Goal: Navigation & Orientation: Find specific page/section

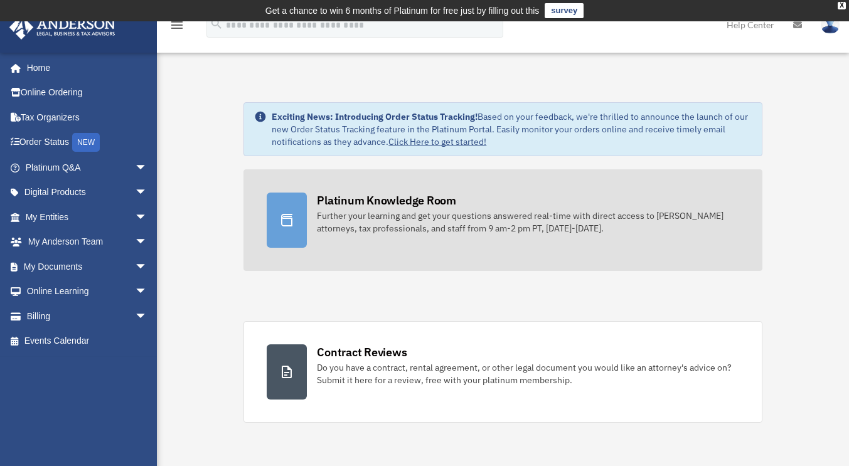
click at [366, 206] on div "Platinum Knowledge Room" at bounding box center [386, 201] width 139 height 16
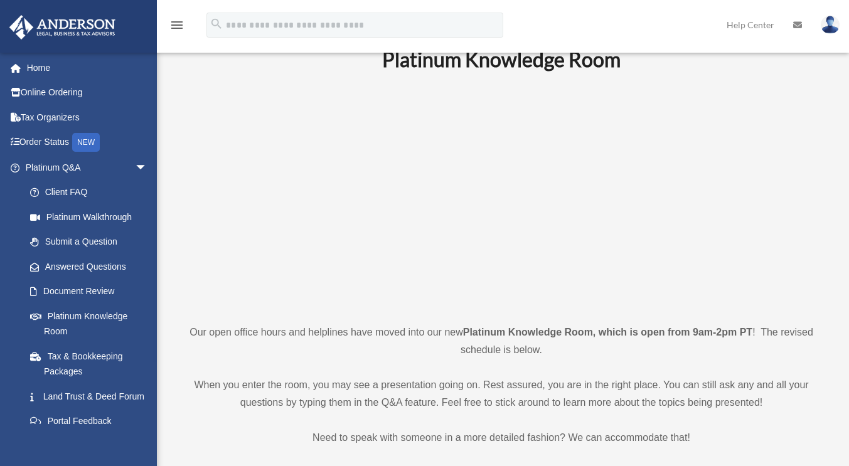
scroll to position [45, 0]
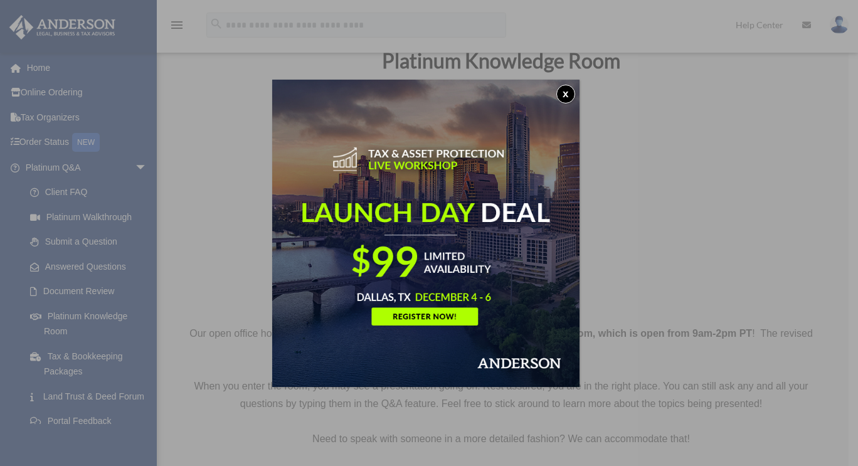
click at [575, 93] on button "x" at bounding box center [566, 94] width 19 height 19
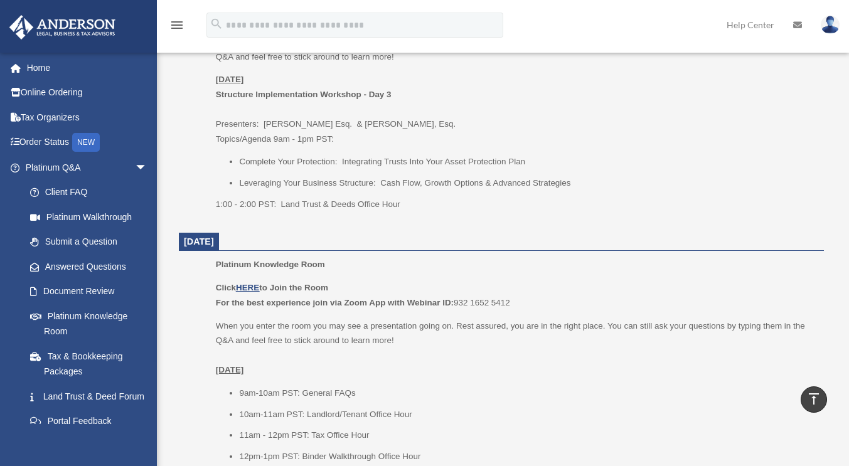
scroll to position [652, 0]
click at [387, 159] on li "Complete Your Protection: Integrating Trusts Into Your Asset Protection Plan" at bounding box center [527, 161] width 576 height 15
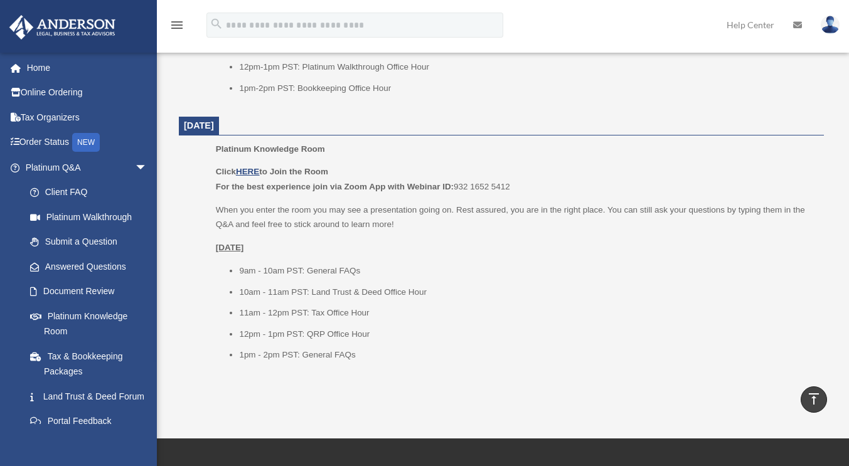
scroll to position [1576, 0]
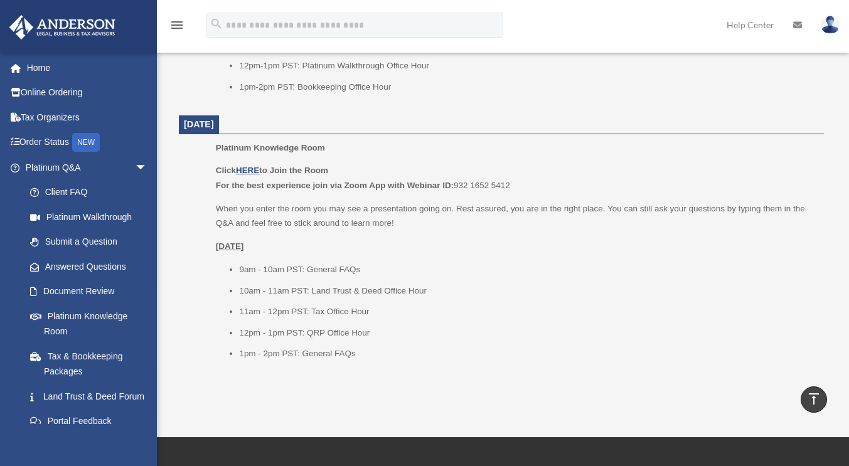
drag, startPoint x: 387, startPoint y: 159, endPoint x: 402, endPoint y: 130, distance: 32.9
click at [402, 130] on dt "October 3, 2025" at bounding box center [501, 124] width 645 height 19
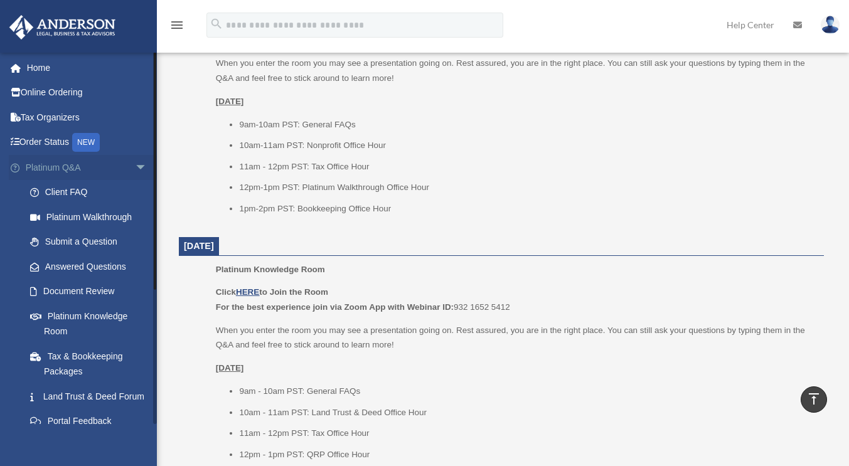
scroll to position [1451, 0]
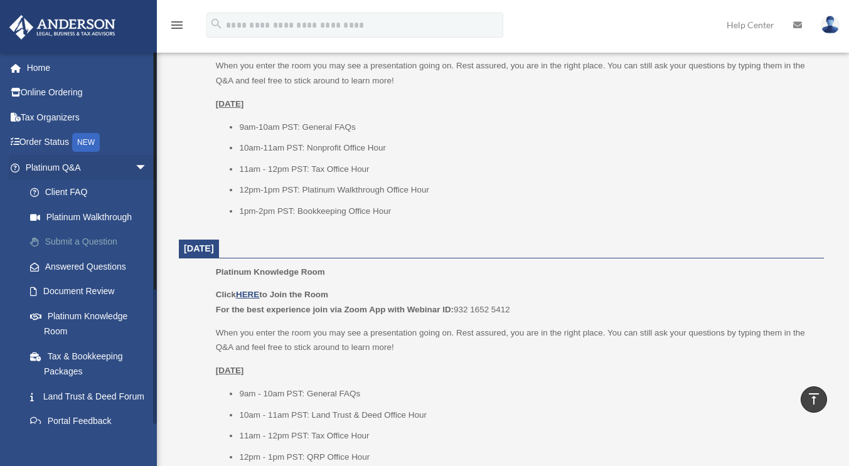
click at [51, 241] on link "Submit a Question" at bounding box center [92, 242] width 149 height 25
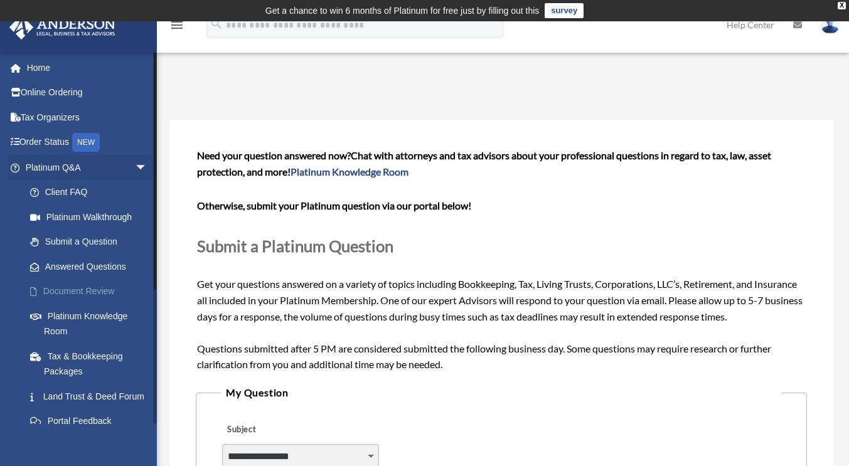
click at [102, 291] on link "Document Review" at bounding box center [92, 291] width 149 height 25
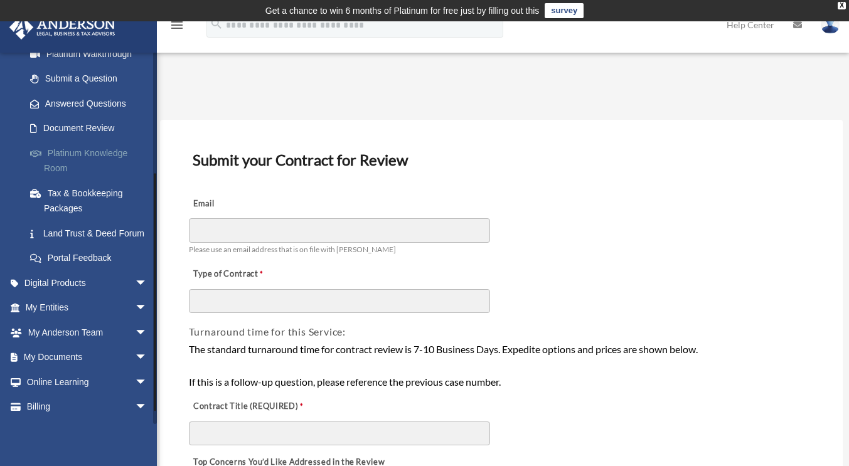
scroll to position [201, 0]
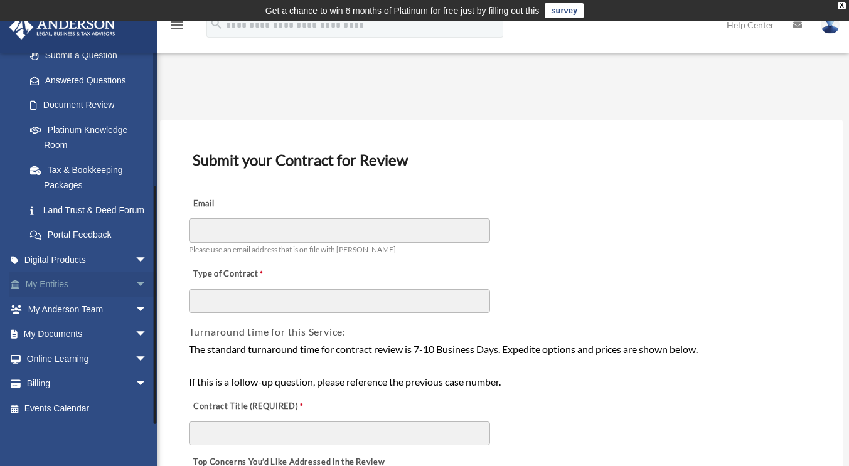
click at [58, 288] on link "My Entities arrow_drop_down" at bounding box center [87, 284] width 157 height 25
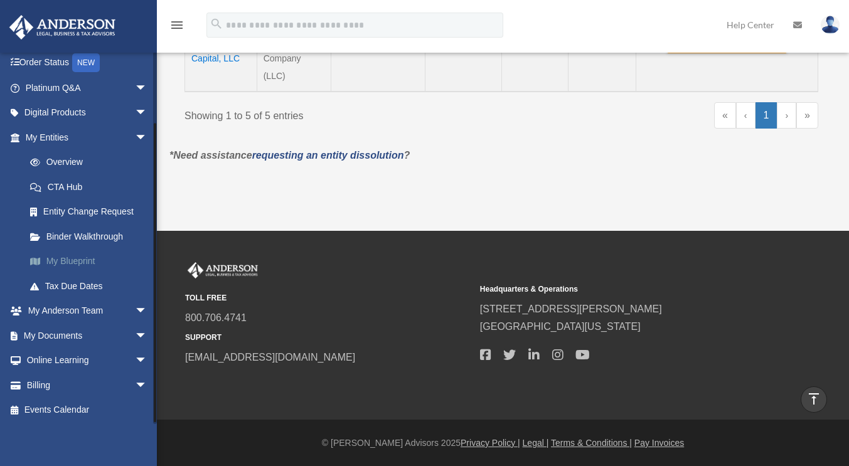
scroll to position [80, 0]
click at [135, 333] on span "arrow_drop_down" at bounding box center [147, 336] width 25 height 26
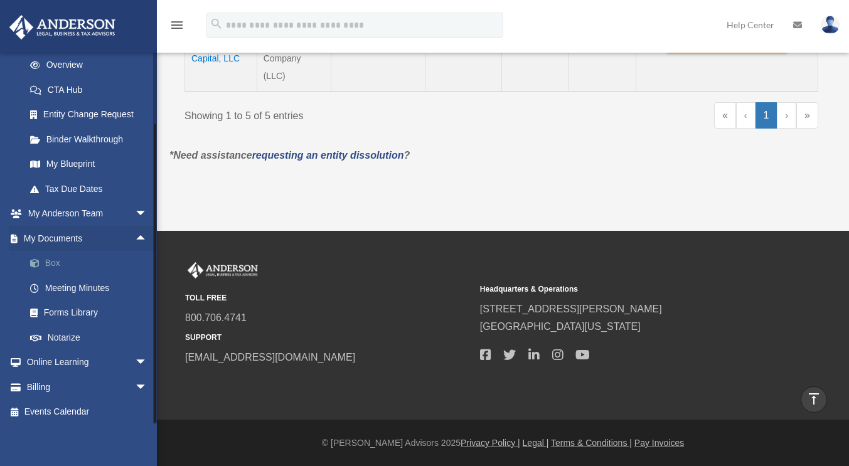
scroll to position [178, 0]
click at [55, 287] on link "Meeting Minutes" at bounding box center [92, 287] width 149 height 25
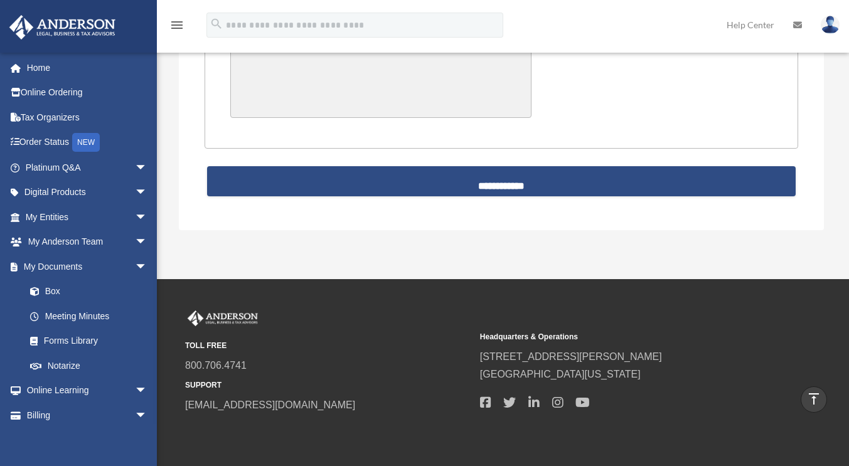
scroll to position [3059, 0]
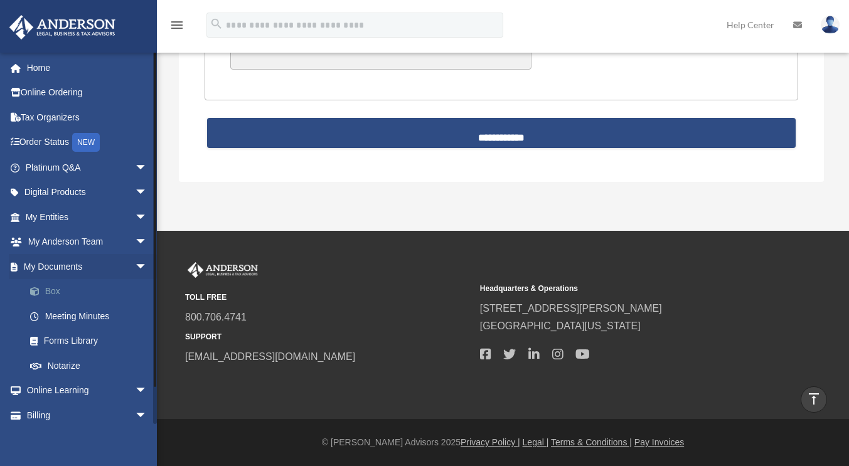
click at [48, 294] on link "Box" at bounding box center [92, 291] width 149 height 25
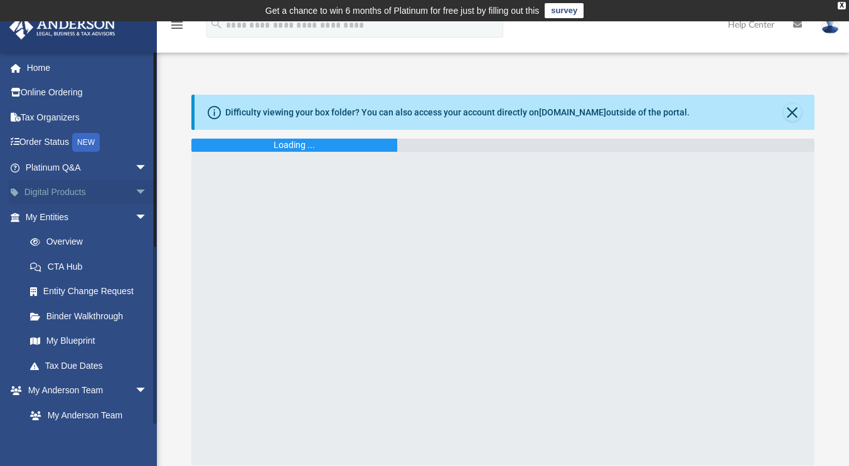
click at [42, 194] on link "Digital Products arrow_drop_down" at bounding box center [87, 192] width 157 height 25
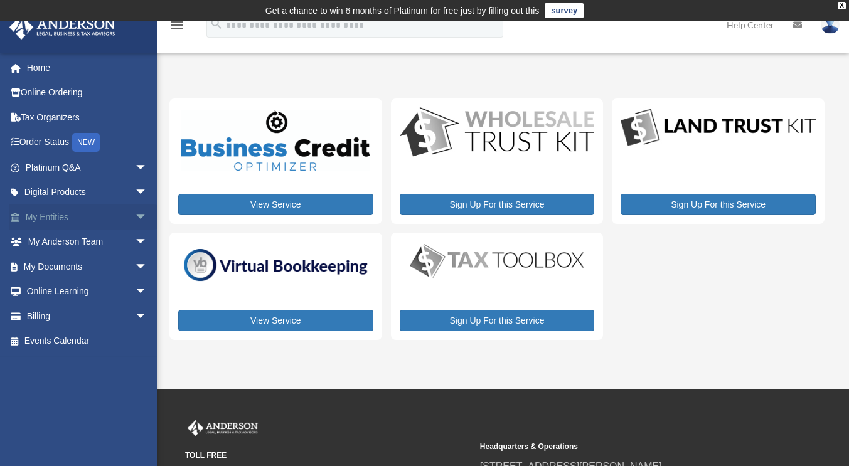
click at [135, 215] on span "arrow_drop_down" at bounding box center [147, 218] width 25 height 26
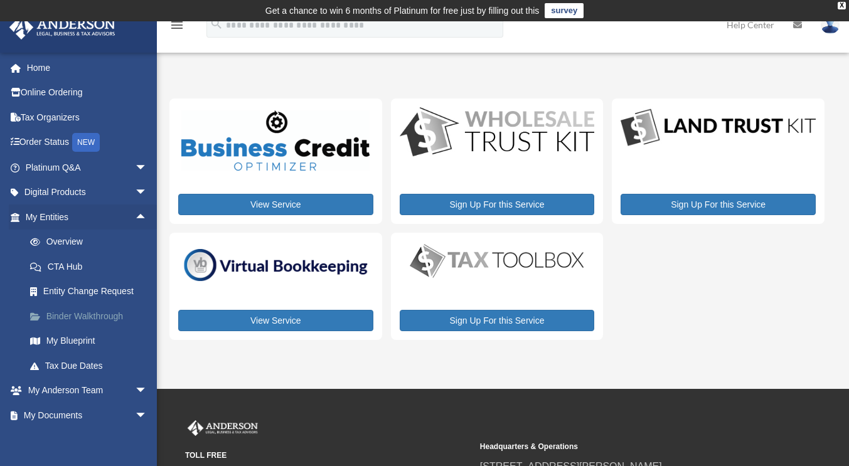
scroll to position [80, 0]
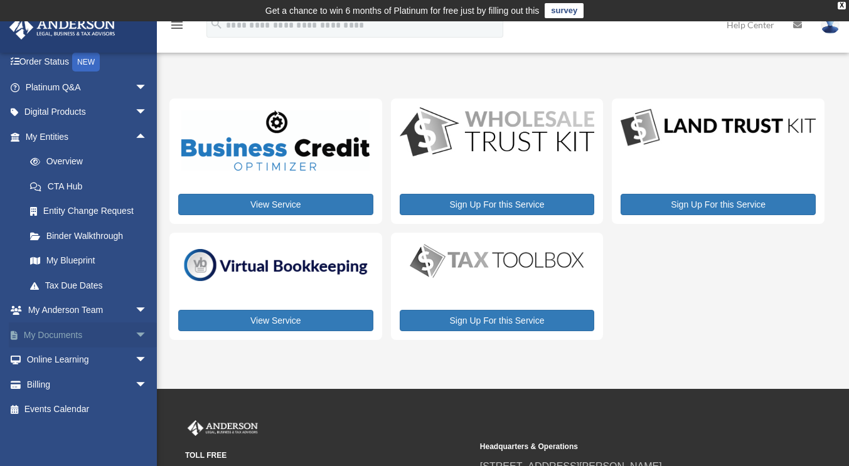
click at [67, 334] on link "My Documents arrow_drop_down" at bounding box center [87, 335] width 157 height 25
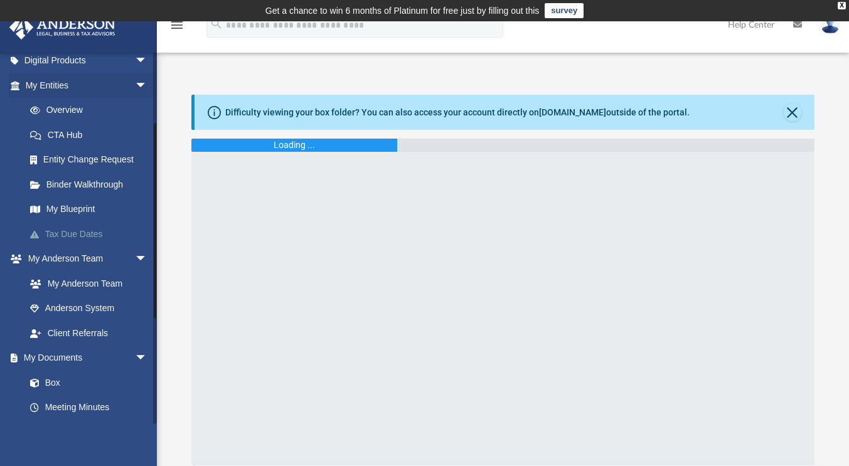
scroll to position [132, 0]
click at [55, 375] on link "Box" at bounding box center [92, 382] width 149 height 25
click at [56, 387] on link "Box" at bounding box center [92, 382] width 149 height 25
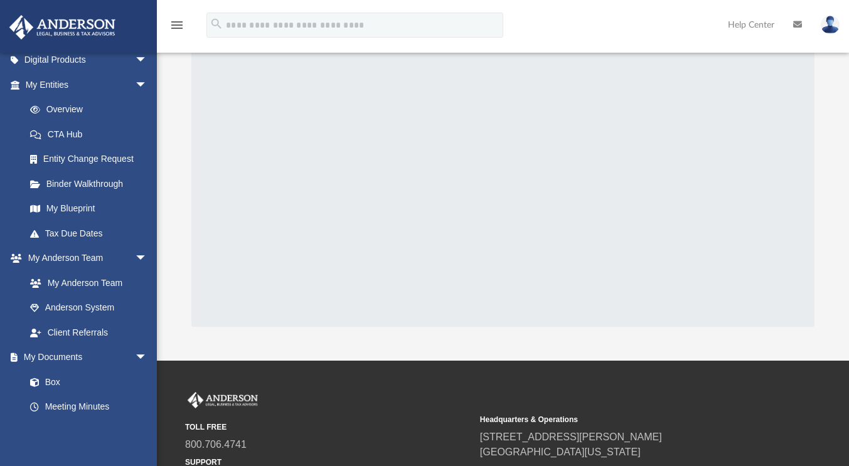
scroll to position [0, 0]
